Goal: Check status

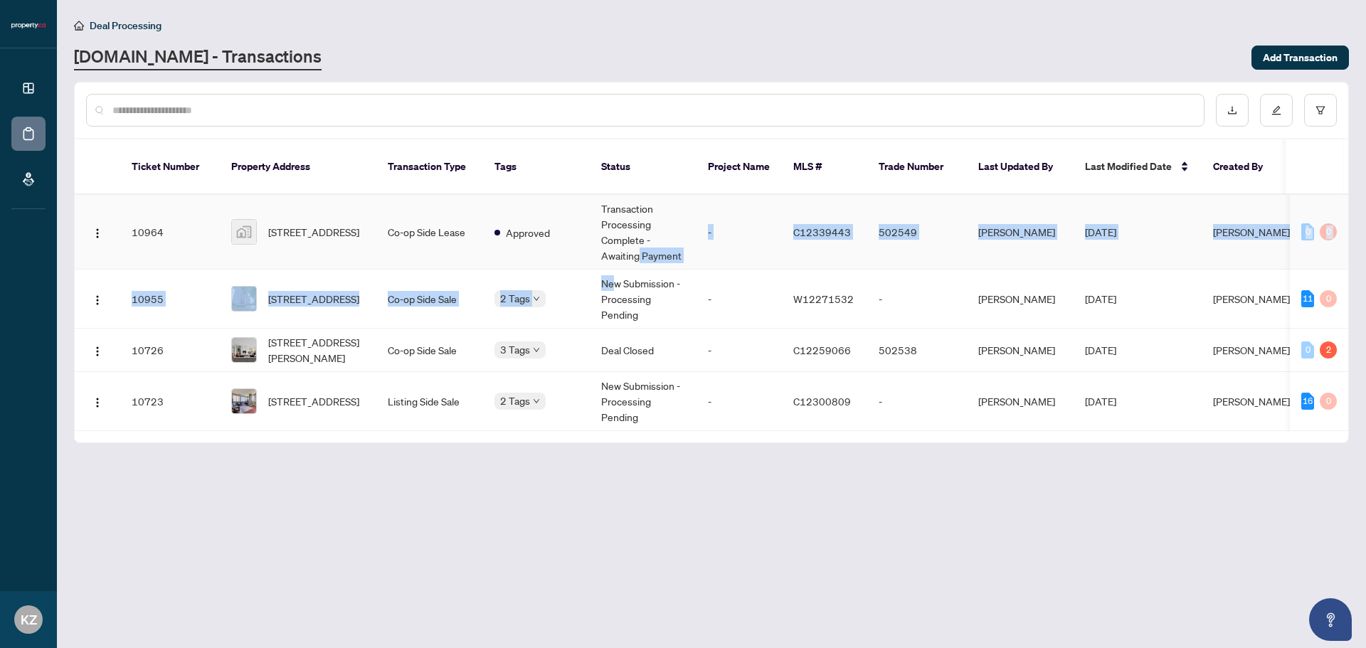
drag, startPoint x: 638, startPoint y: 249, endPoint x: 584, endPoint y: 275, distance: 60.5
click at [601, 270] on tbody "10964 [STREET_ADDRESS] Co-op Side Lease Approved Transaction Processing Complet…" at bounding box center [767, 313] width 1385 height 236
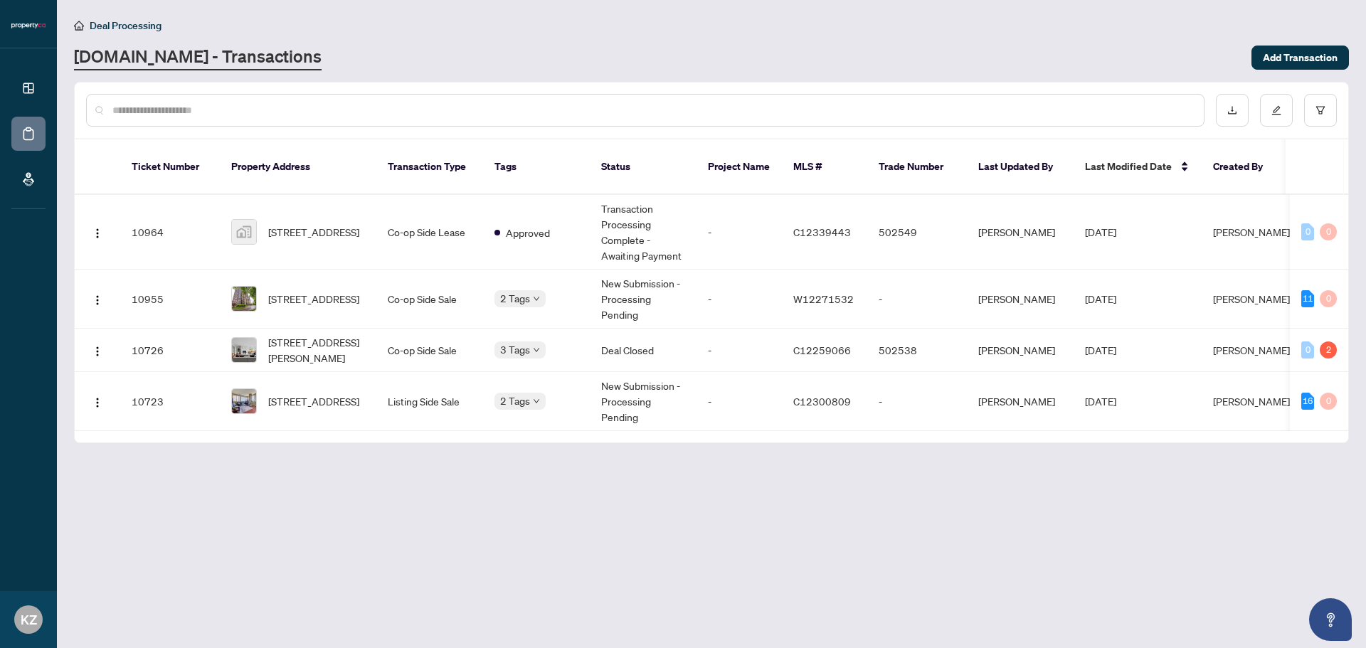
drag, startPoint x: 791, startPoint y: 519, endPoint x: 779, endPoint y: 517, distance: 11.5
click at [781, 518] on main "Deal Processing [DOMAIN_NAME] - Transactions Add Transaction Ticket Number Prop…" at bounding box center [711, 324] width 1309 height 648
